Goal: Task Accomplishment & Management: Manage account settings

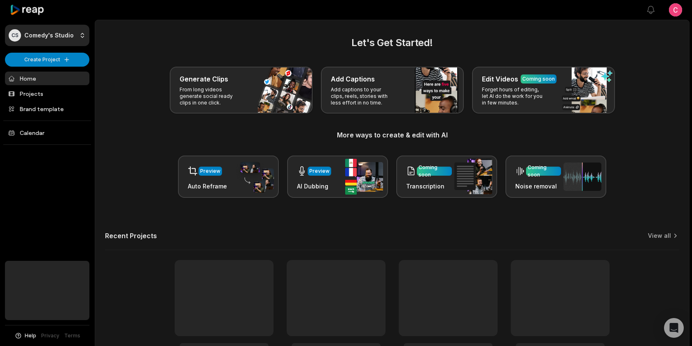
click at [347, 98] on p "Add captions to your clips, reels, stories with less effort in no time." at bounding box center [363, 97] width 64 height 20
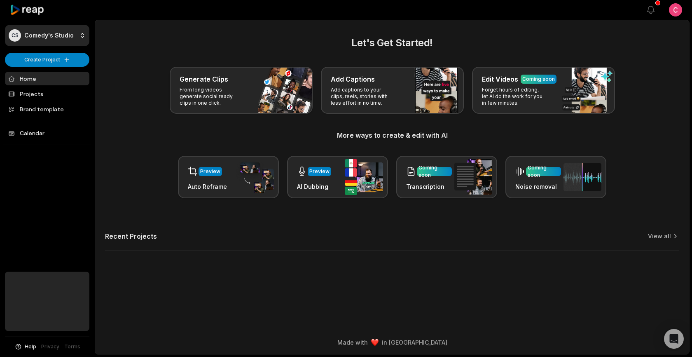
click at [684, 16] on html "CS Comedy's Studio Create Project Home Projects Brand template Calendar Help Pr…" at bounding box center [346, 178] width 692 height 357
click at [646, 62] on div "Sign Out" at bounding box center [646, 68] width 85 height 14
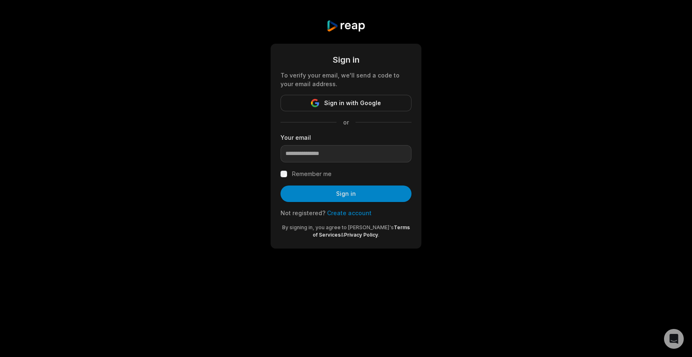
click at [354, 213] on link "Create account" at bounding box center [349, 212] width 44 height 7
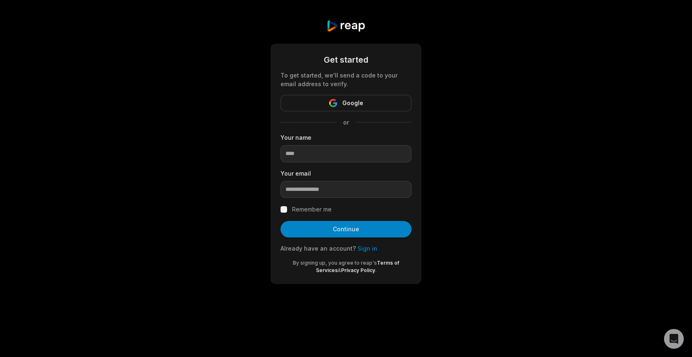
click at [357, 253] on form "Get started To get started, we'll send a code to your email address to verify. …" at bounding box center [346, 164] width 131 height 220
click at [363, 250] on link "Sign in" at bounding box center [368, 248] width 20 height 7
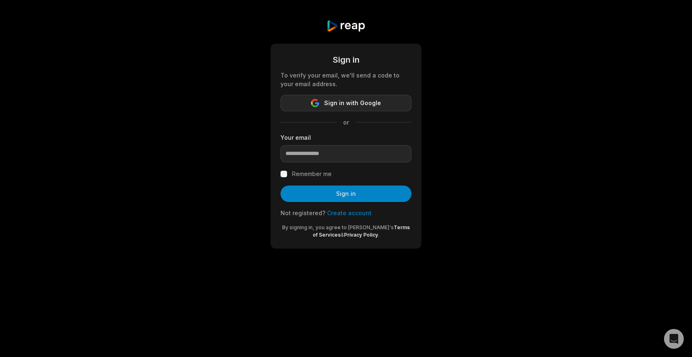
click at [353, 106] on span "Sign in with Google" at bounding box center [352, 103] width 57 height 10
